Goal: Navigation & Orientation: Find specific page/section

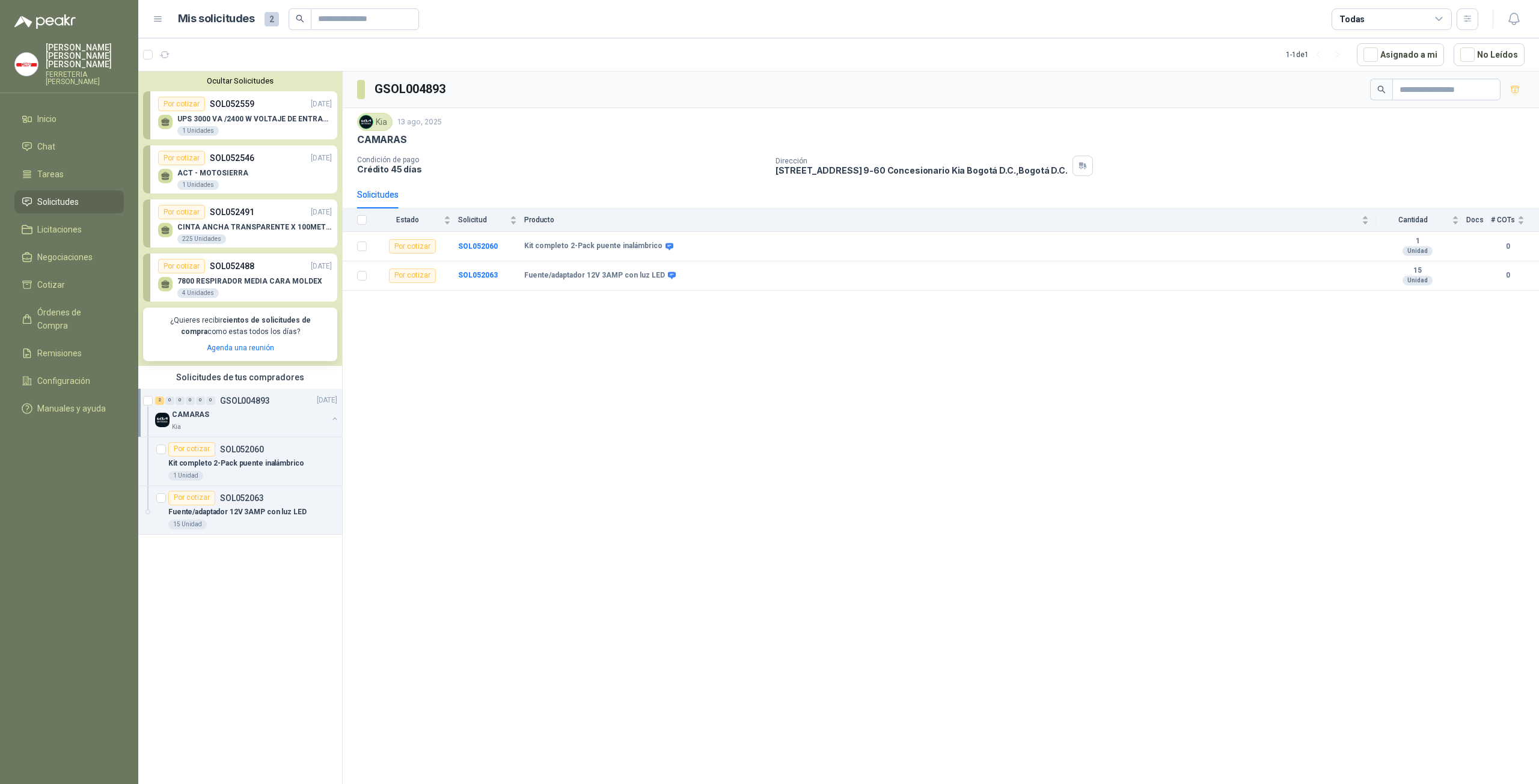
click at [172, 106] on div "Por cotizar" at bounding box center [181, 103] width 47 height 15
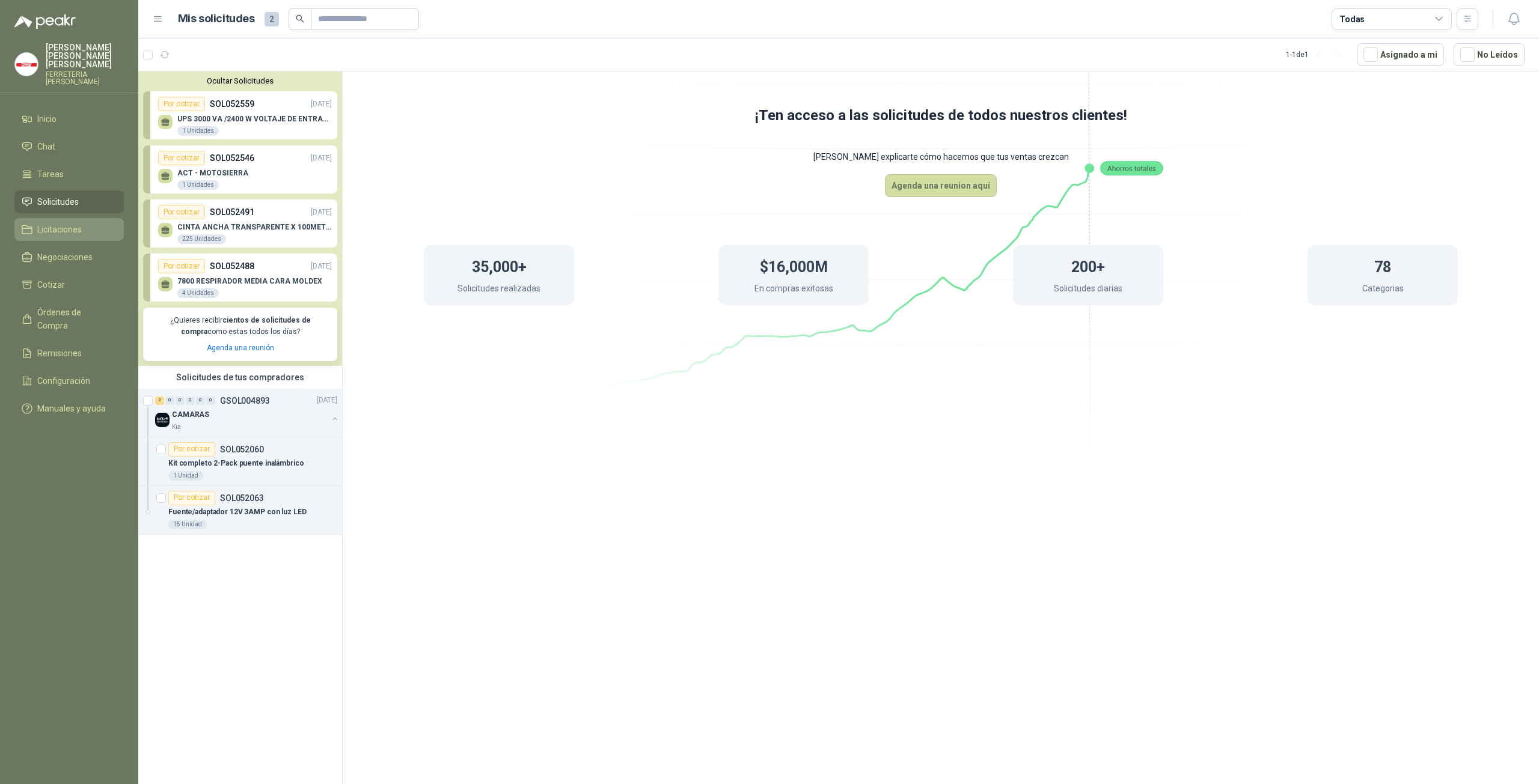
click at [66, 223] on span "Licitaciones" at bounding box center [60, 229] width 44 height 13
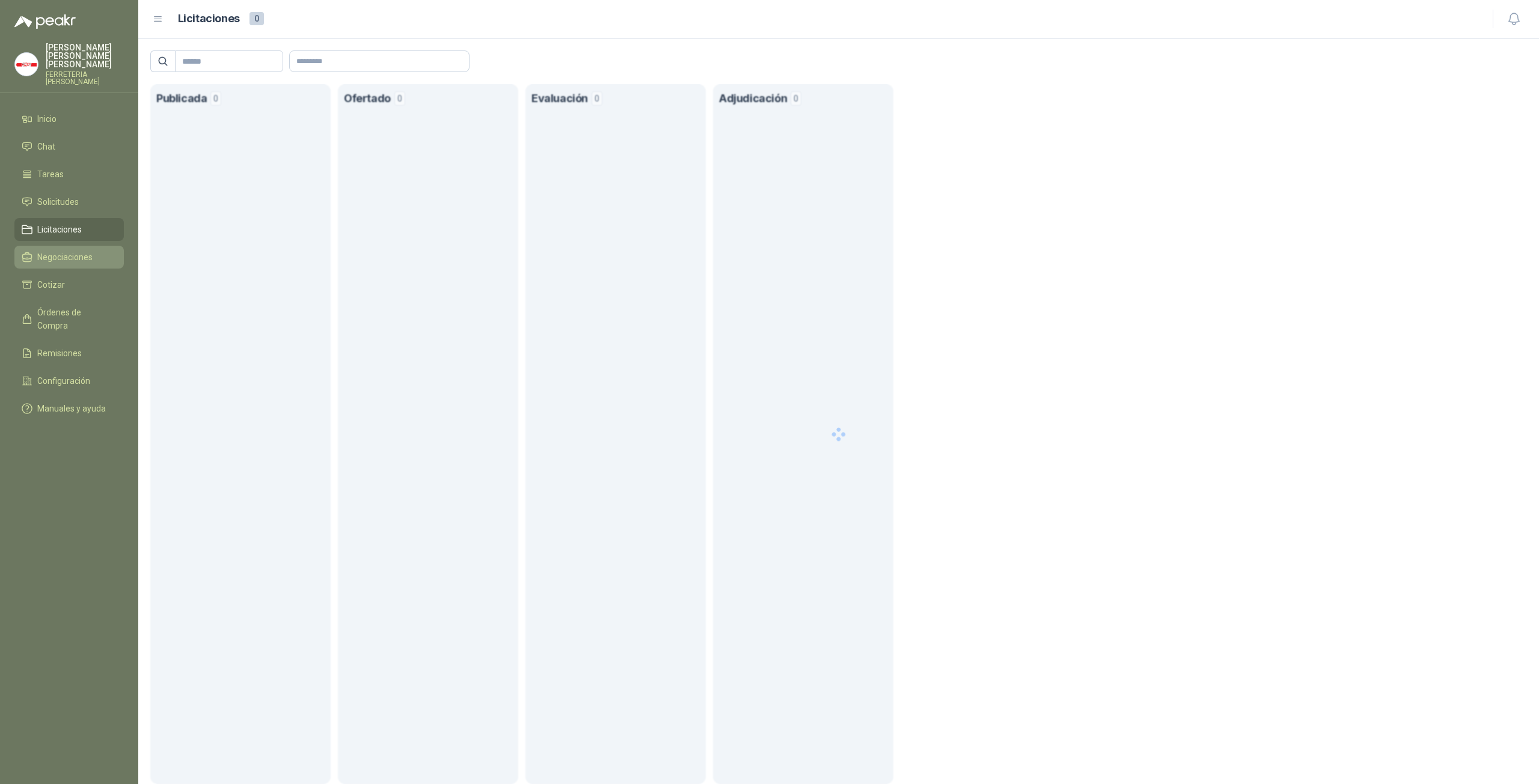
click at [69, 251] on span "Negociaciones" at bounding box center [65, 256] width 56 height 13
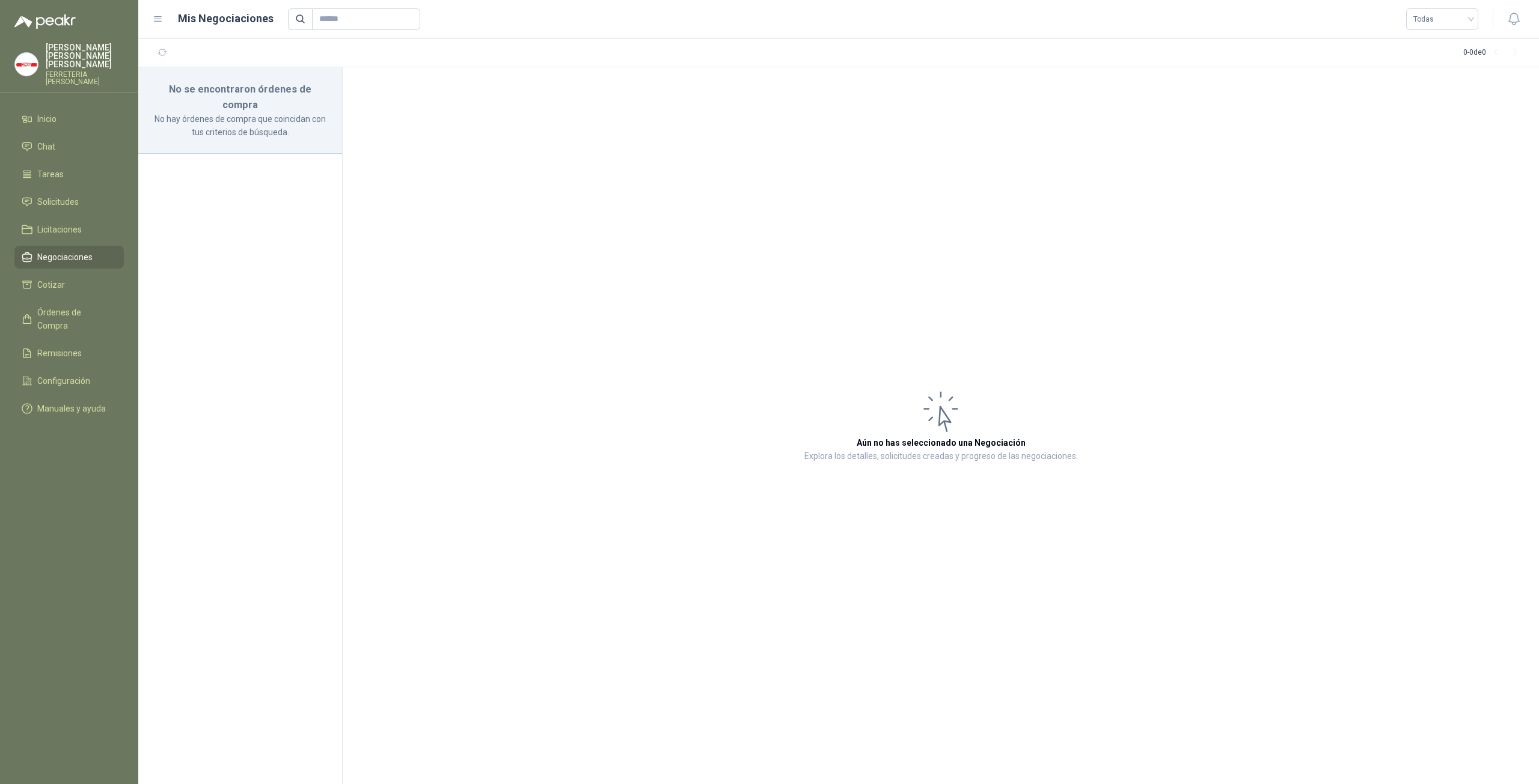
click at [68, 54] on p "[PERSON_NAME]" at bounding box center [84, 56] width 78 height 26
